Goal: Check status: Check status

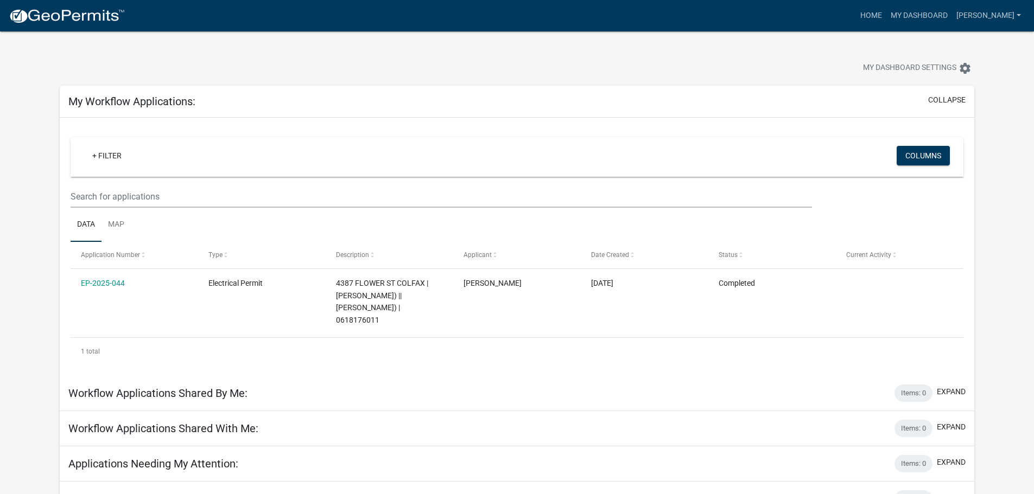
scroll to position [31, 0]
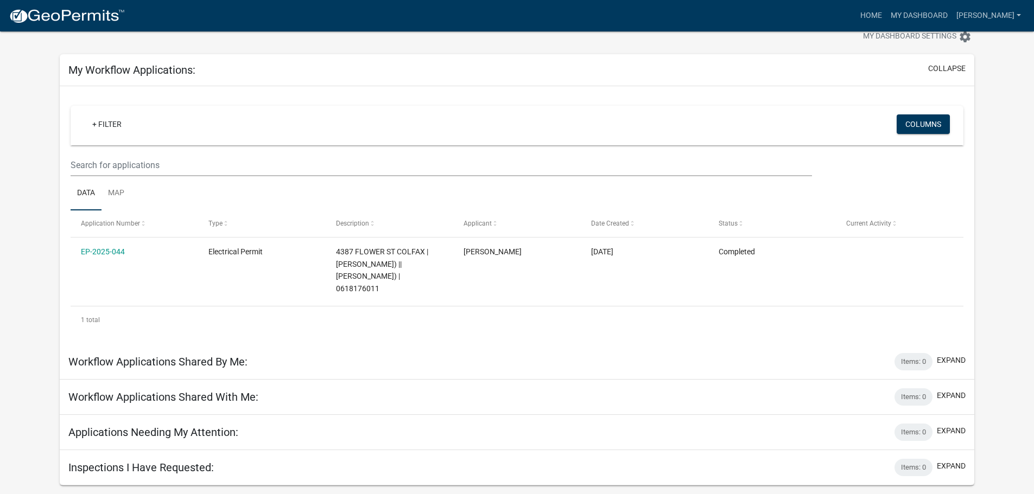
click at [429, 356] on div "Workflow Applications Shared By Me: Items: 0 expand" at bounding box center [517, 362] width 914 height 35
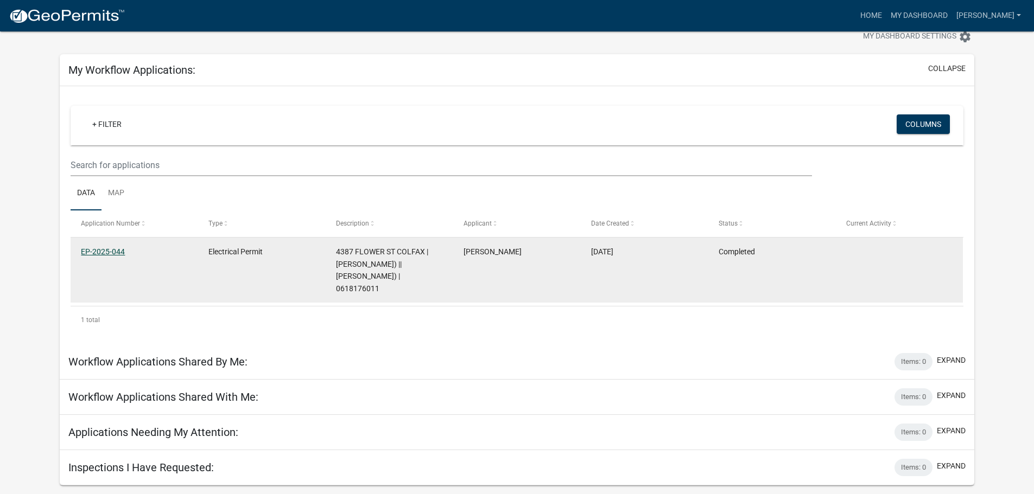
click at [112, 249] on link "EP-2025-044" at bounding box center [103, 251] width 44 height 9
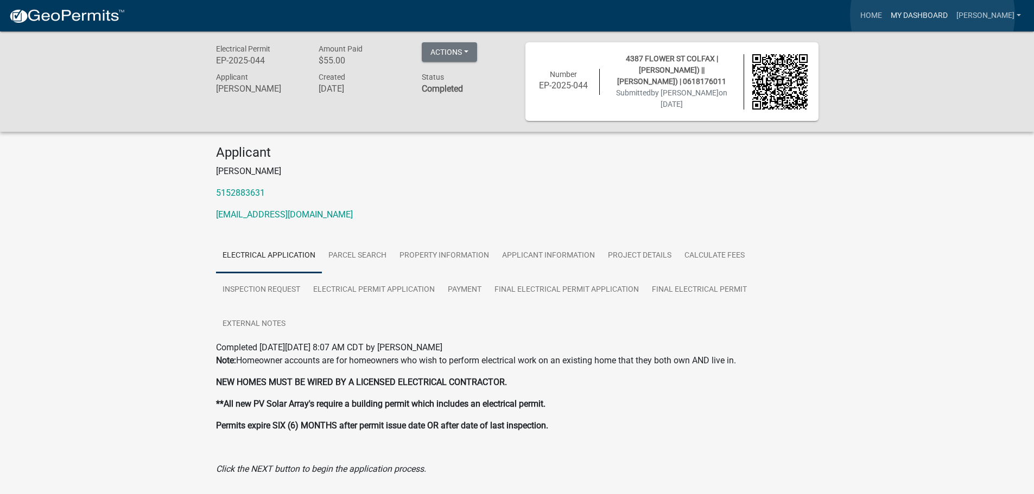
click at [932, 15] on link "My Dashboard" at bounding box center [919, 15] width 66 height 21
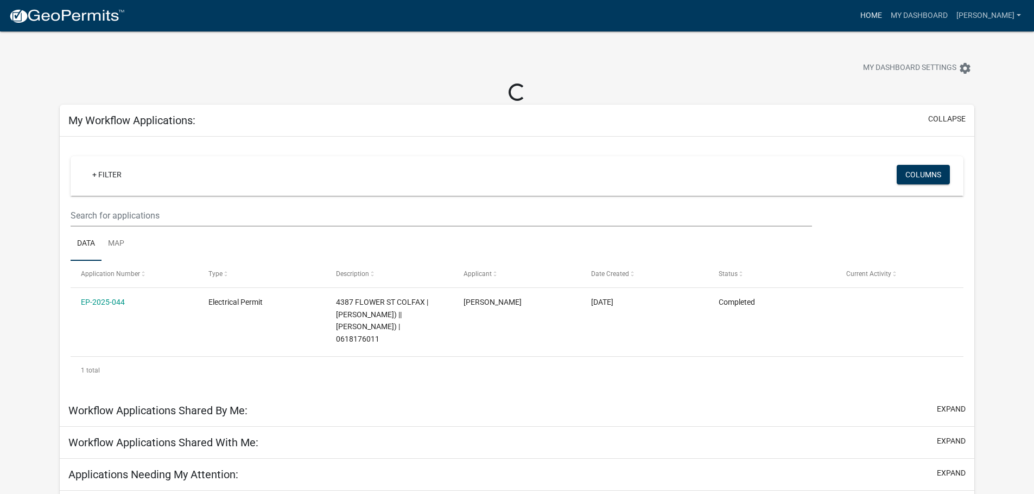
click at [886, 11] on link "Home" at bounding box center [871, 15] width 30 height 21
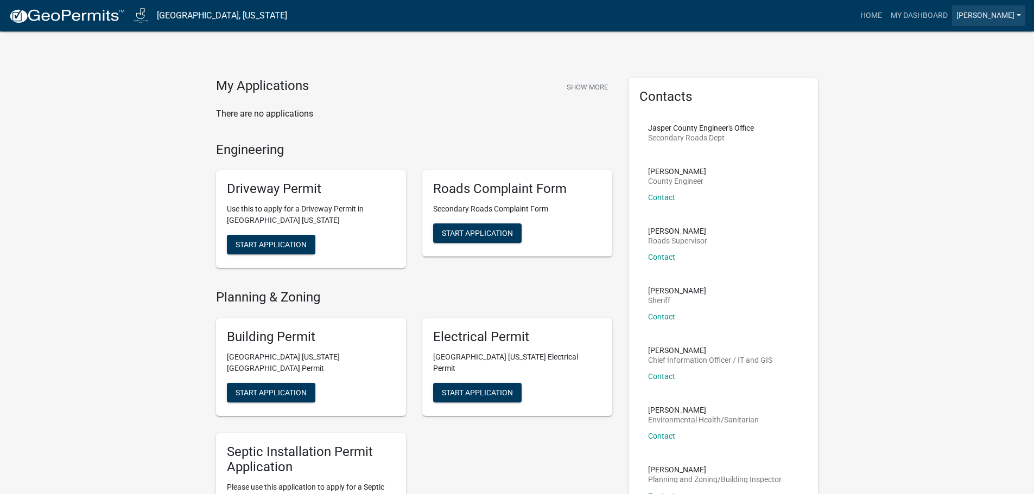
click at [1004, 12] on link "[PERSON_NAME]" at bounding box center [988, 15] width 73 height 21
click at [967, 47] on link "Account" at bounding box center [981, 44] width 87 height 26
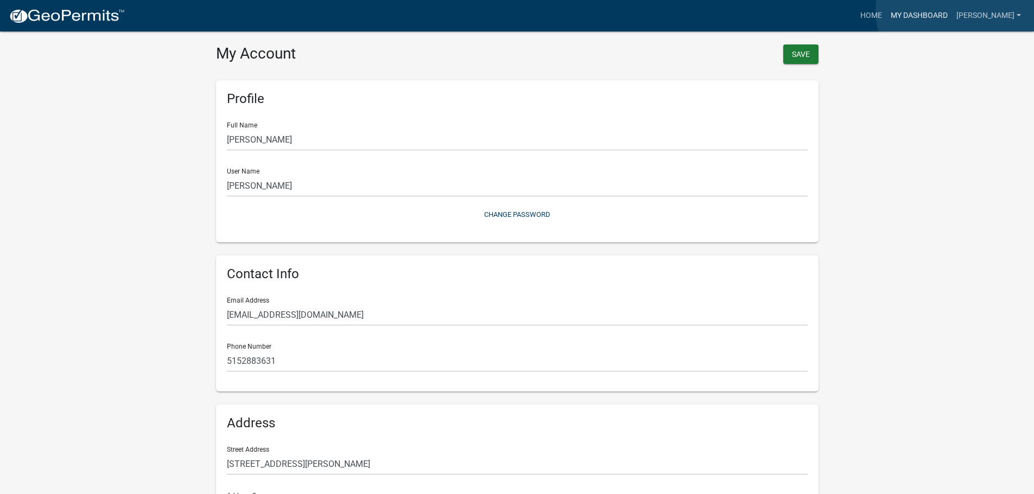
click at [952, 11] on link "My Dashboard" at bounding box center [919, 15] width 66 height 21
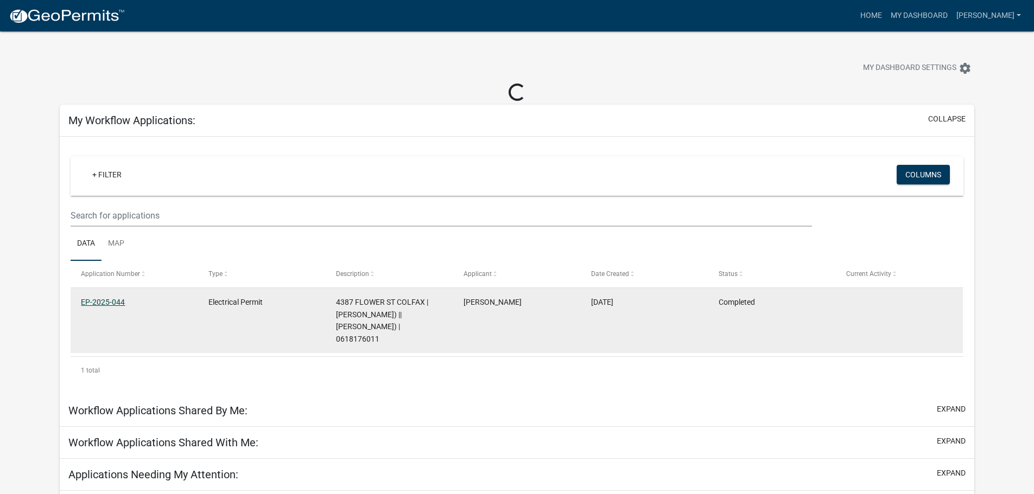
click at [98, 301] on link "EP-2025-044" at bounding box center [103, 302] width 44 height 9
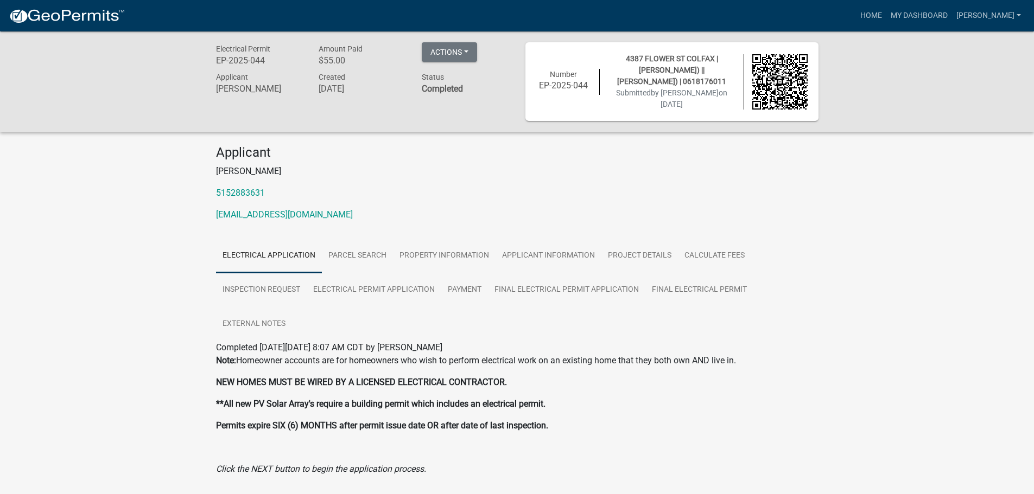
click at [698, 87] on div "4387 FLOWER ST COLFAX | [PERSON_NAME] (Deed) || [PERSON_NAME]) | 0618176011 Sub…" at bounding box center [672, 81] width 144 height 57
click at [668, 75] on div "4387 FLOWER ST COLFAX | [PERSON_NAME] (Deed) || [PERSON_NAME]) | 0618176011 Sub…" at bounding box center [672, 81] width 144 height 57
click at [459, 52] on button "Actions" at bounding box center [449, 52] width 55 height 20
click at [344, 139] on div "Electrical Permit EP-2025-044 Amount Paid $55.00 Actions View receipt Printer F…" at bounding box center [517, 274] width 1034 height 486
